Goal: Task Accomplishment & Management: Use online tool/utility

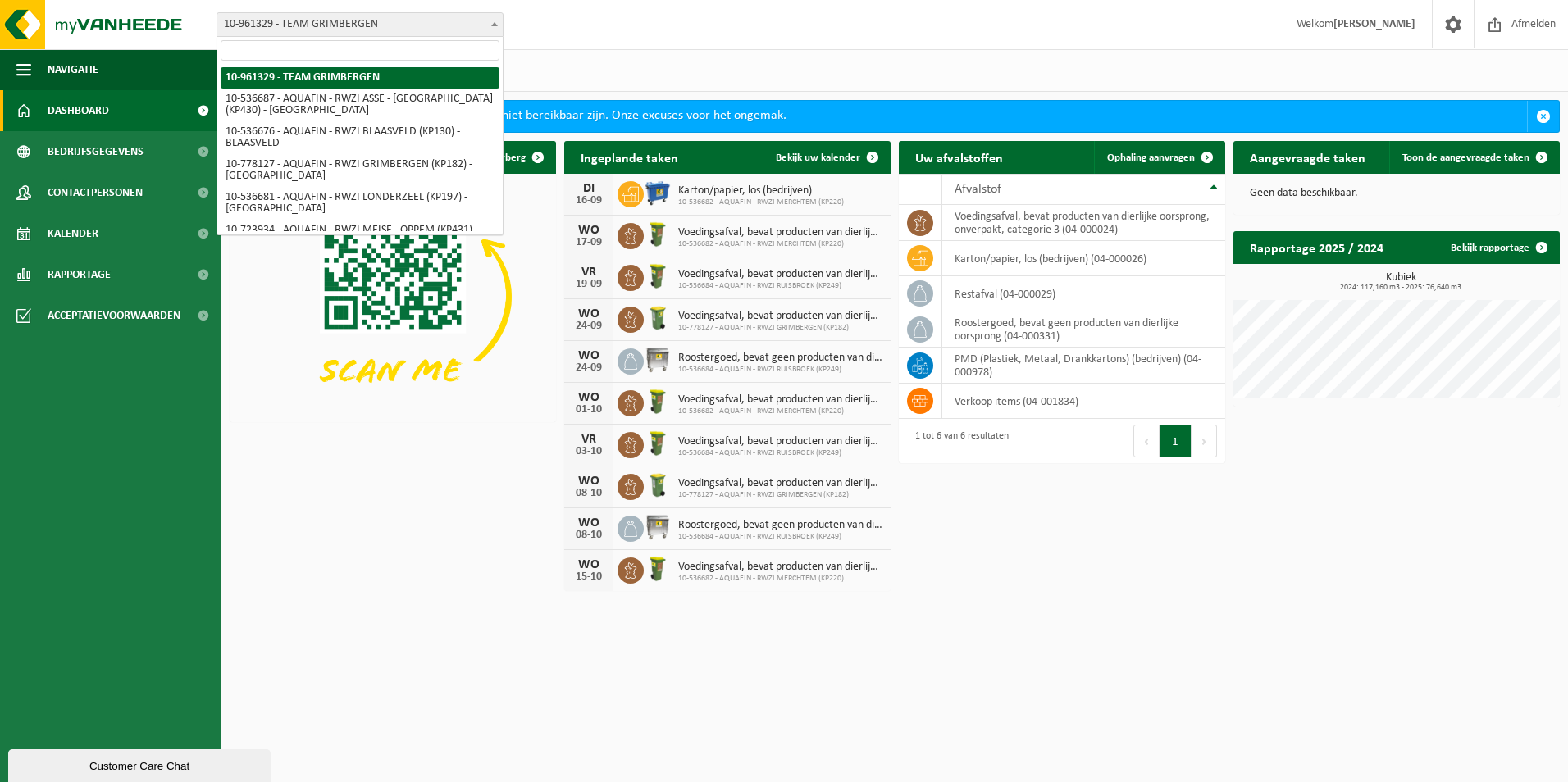
click at [488, 20] on span at bounding box center [494, 23] width 16 height 21
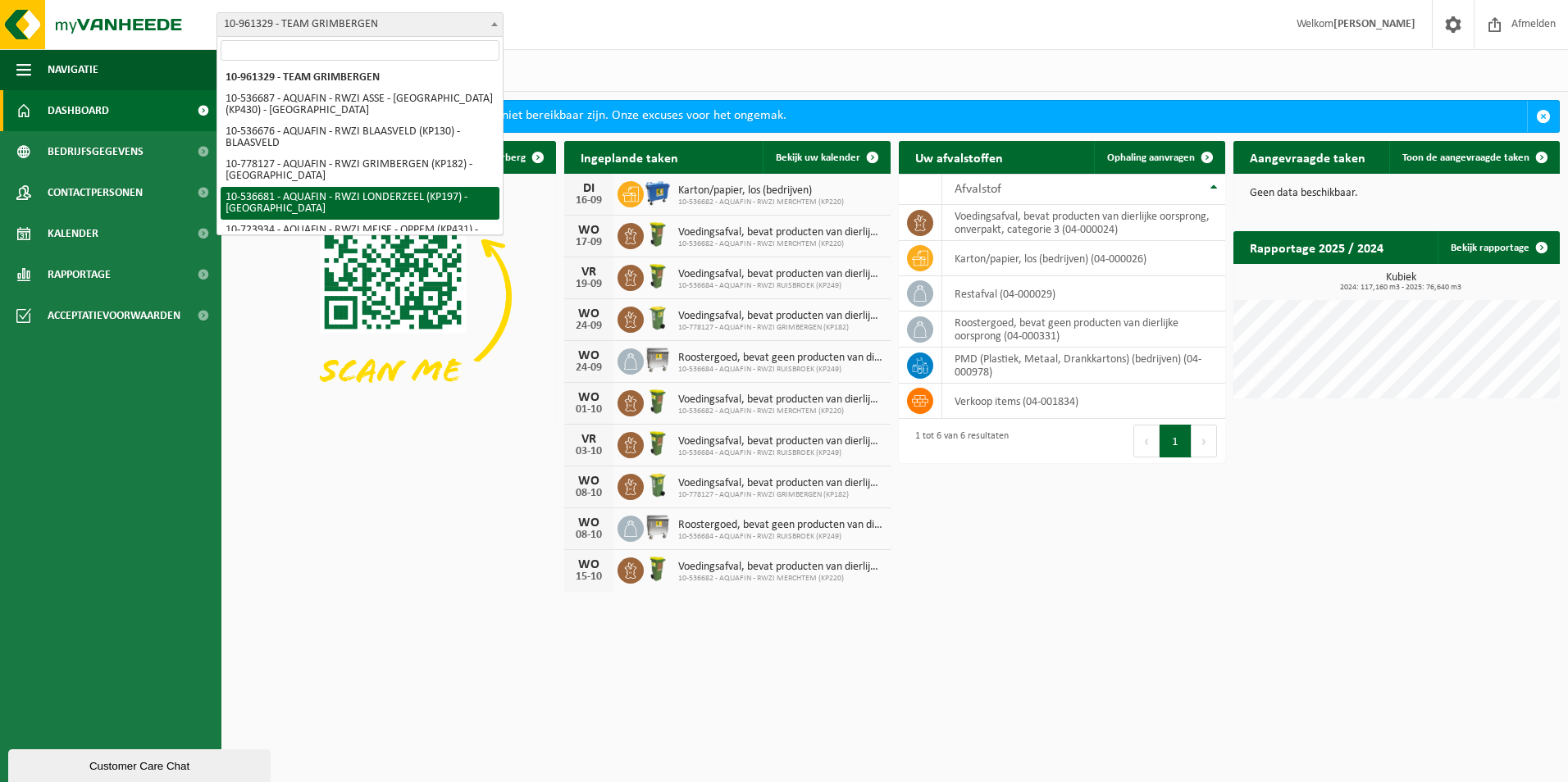
select select "3164"
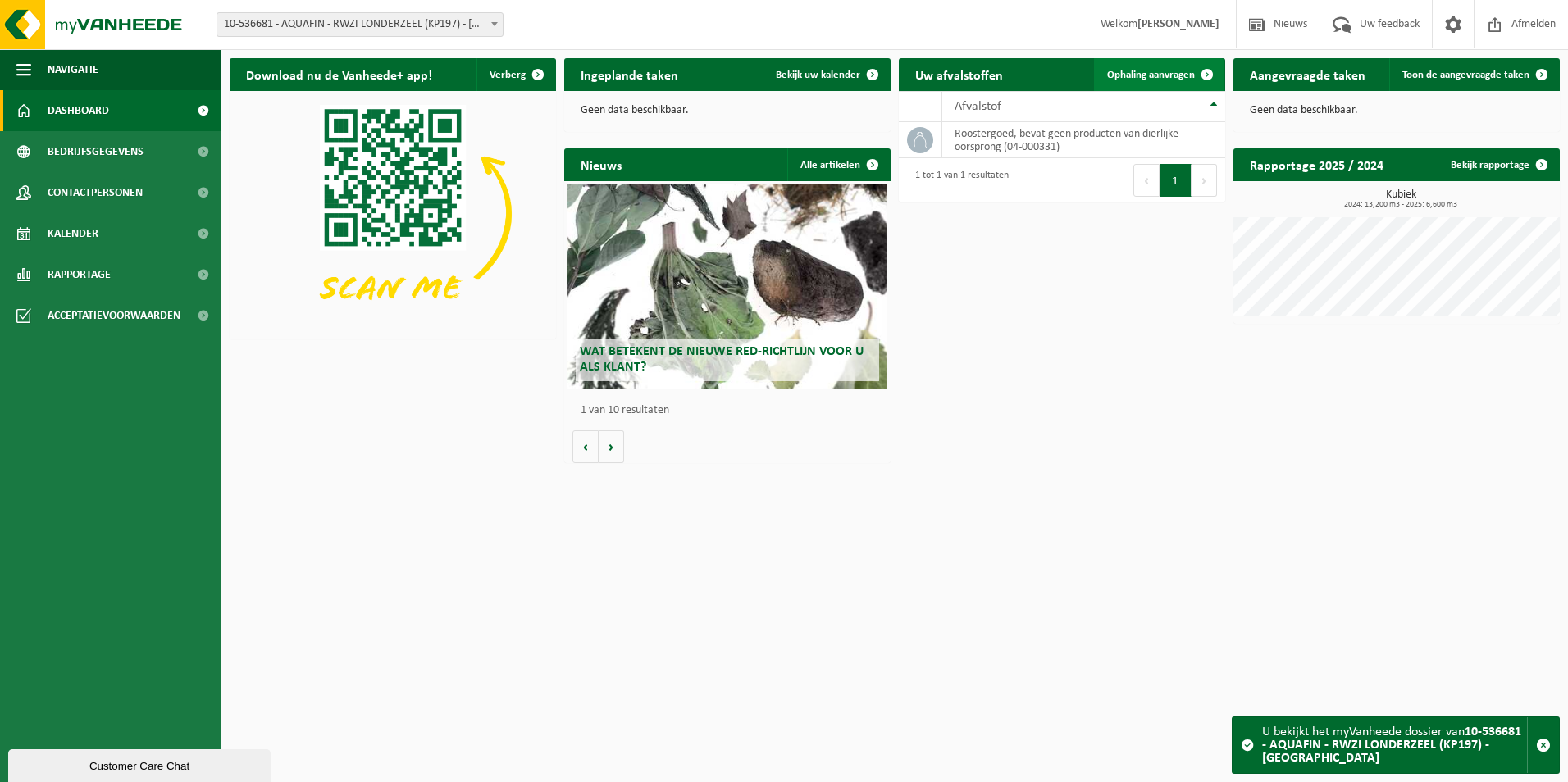
click at [1177, 78] on span "Ophaling aanvragen" at bounding box center [1150, 75] width 88 height 11
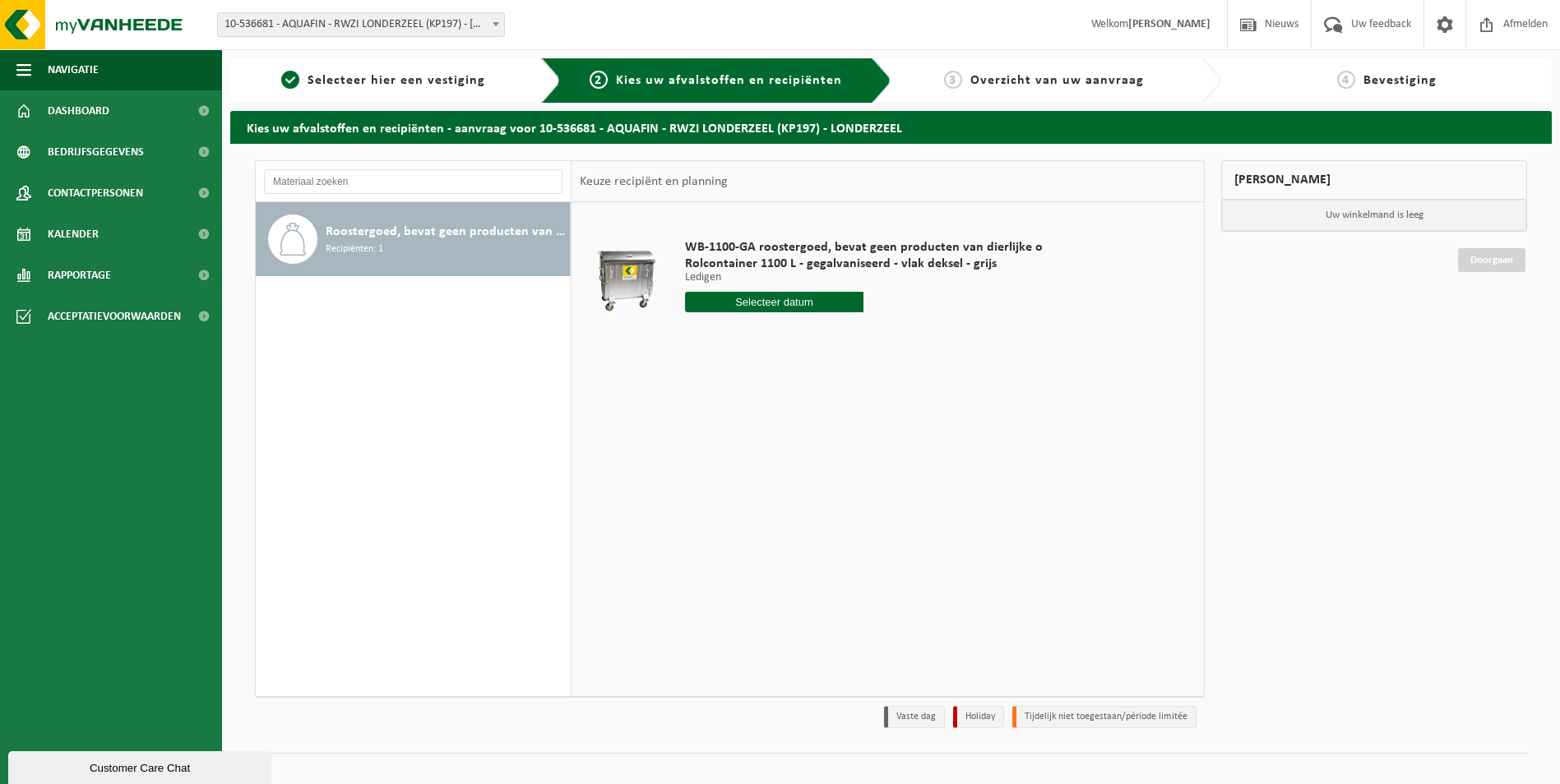
click at [760, 302] on input "text" at bounding box center [775, 302] width 179 height 20
click at [782, 449] on div "18" at bounding box center [787, 448] width 29 height 26
type input "Van 2025-09-18"
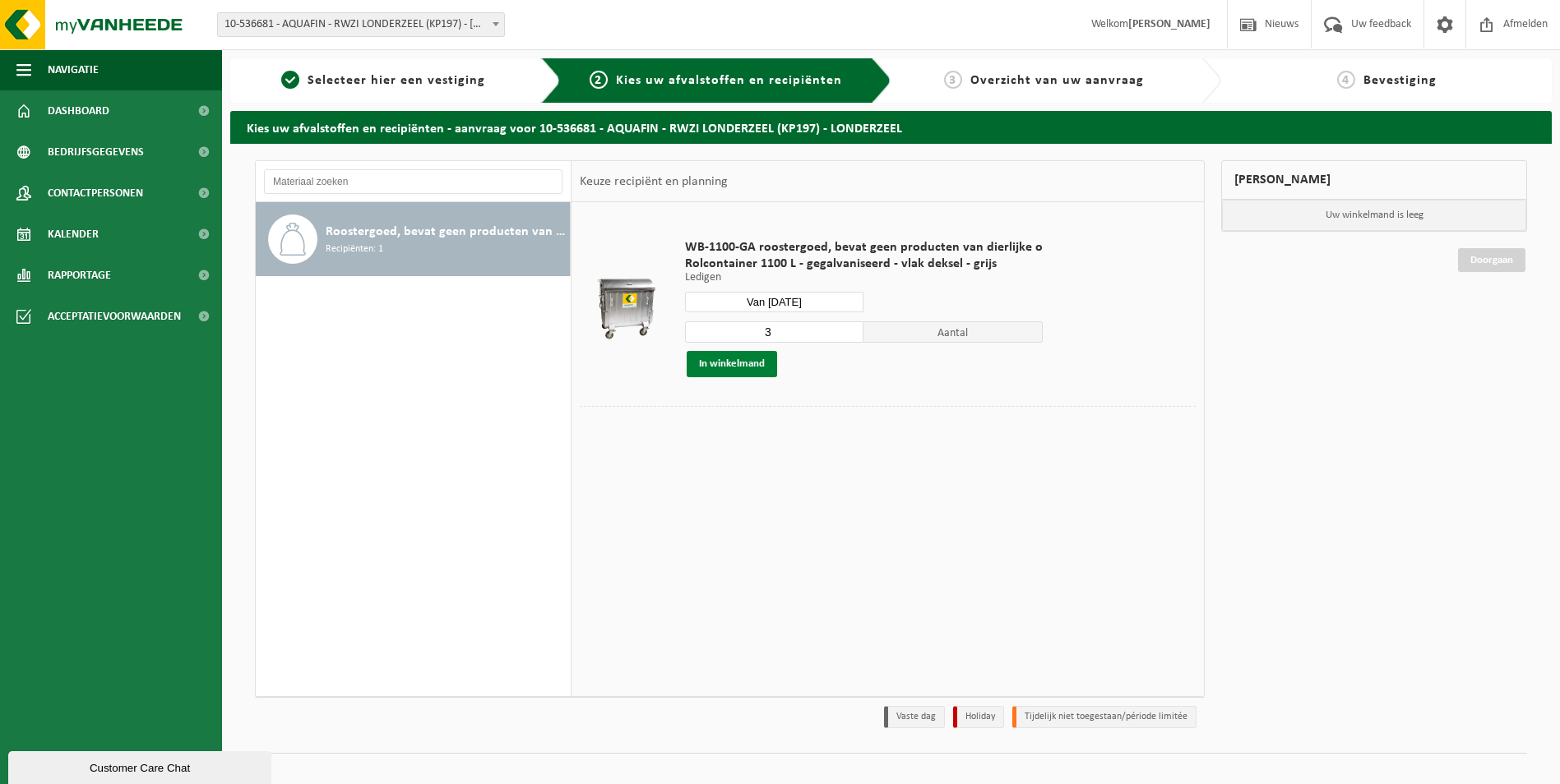
click at [743, 365] on button "In winkelmand" at bounding box center [732, 364] width 90 height 26
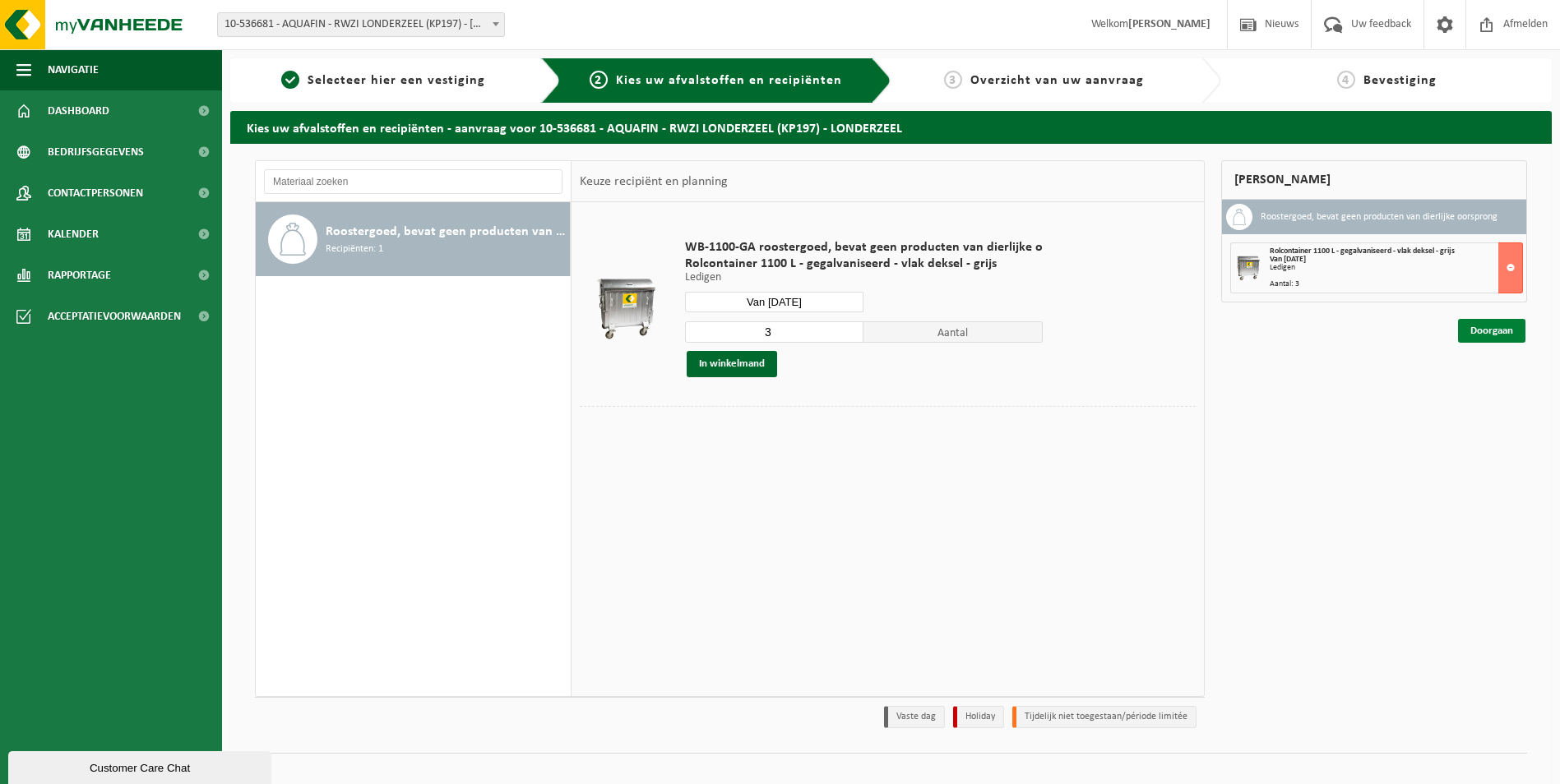
click at [1490, 335] on link "Doorgaan" at bounding box center [1492, 331] width 67 height 24
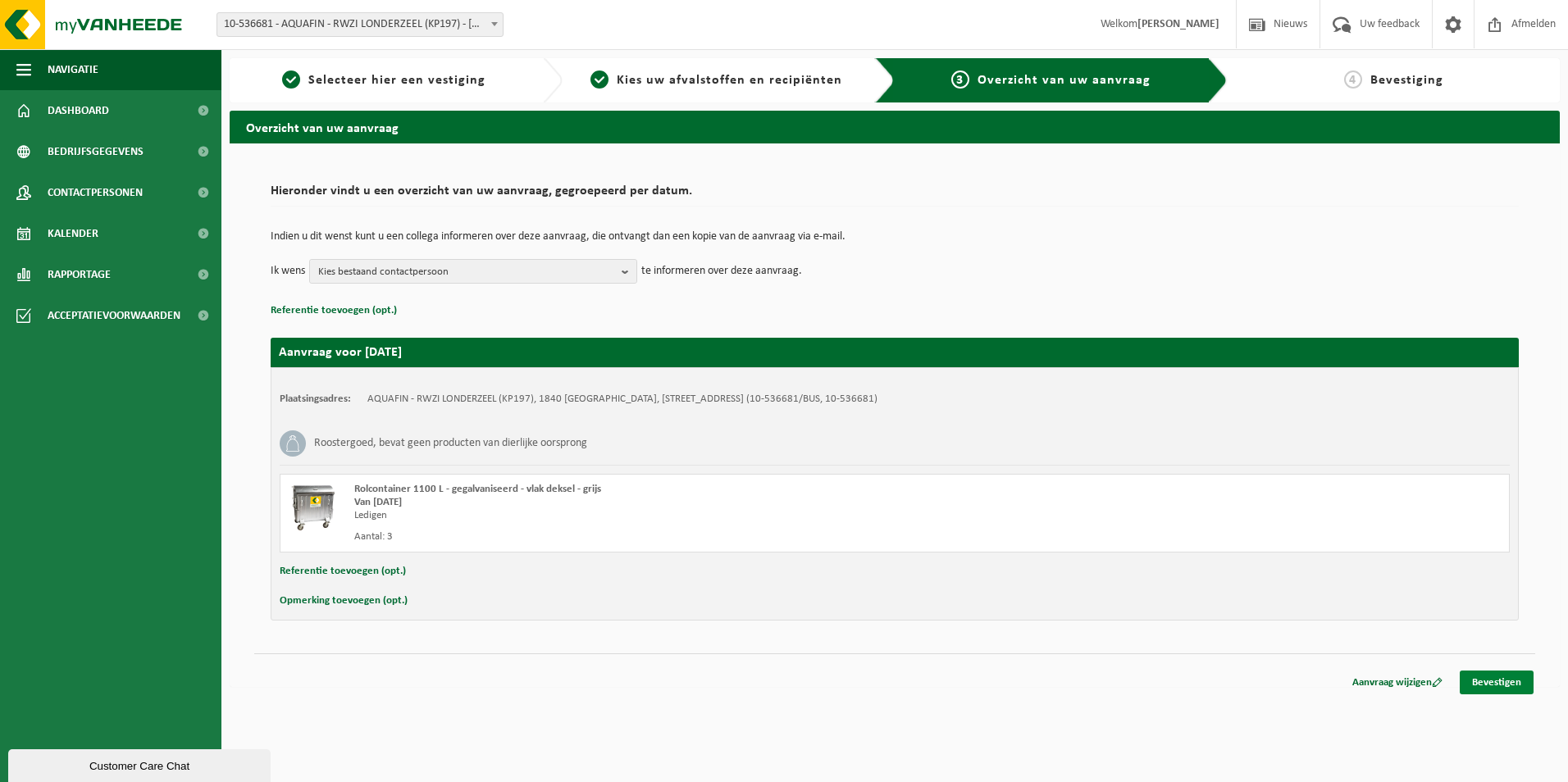
click at [1497, 678] on link "Bevestigen" at bounding box center [1497, 682] width 74 height 24
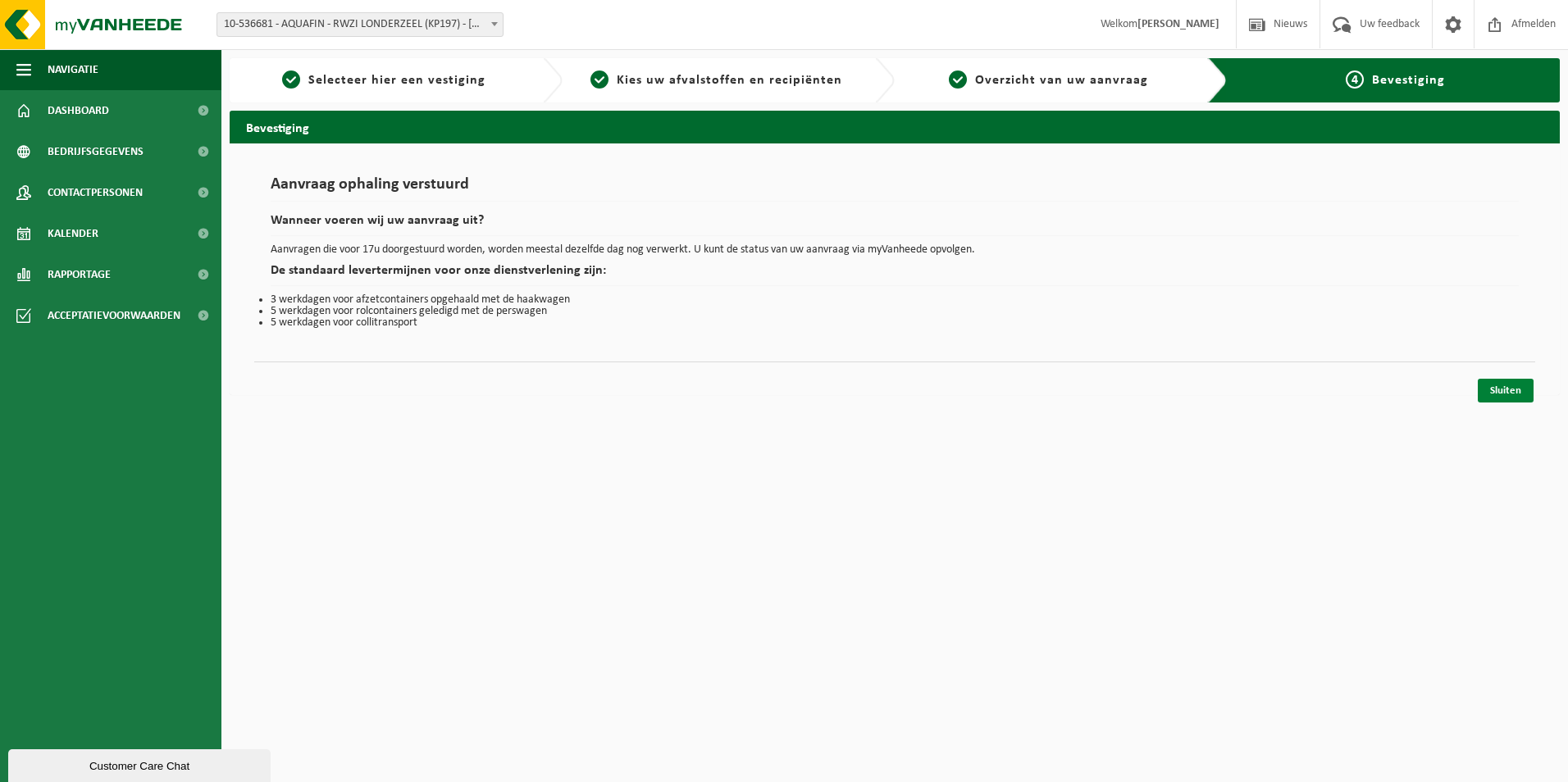
click at [1508, 384] on link "Sluiten" at bounding box center [1506, 391] width 56 height 24
